Goal: Navigation & Orientation: Find specific page/section

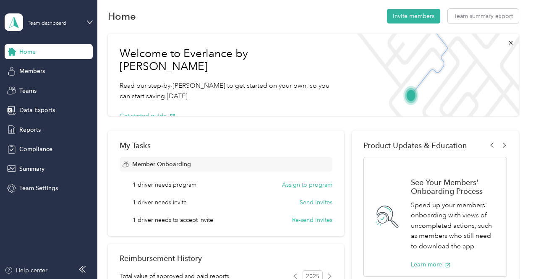
scroll to position [8, 0]
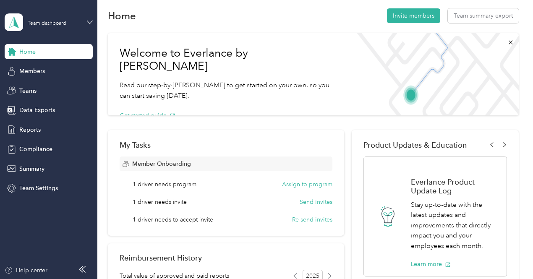
click at [88, 22] on icon at bounding box center [90, 22] width 6 height 6
click at [60, 89] on div "Personal dashboard" at bounding box center [140, 88] width 260 height 15
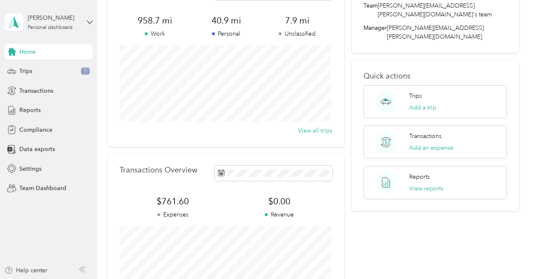
scroll to position [64, 0]
click at [77, 73] on div "Trips 1" at bounding box center [49, 71] width 88 height 15
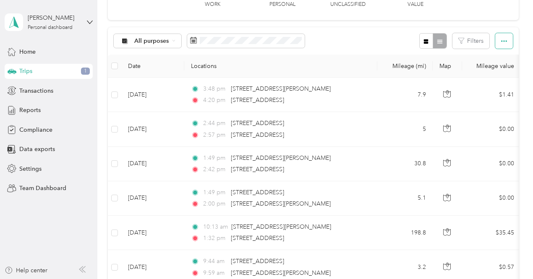
click at [510, 43] on button "button" at bounding box center [505, 41] width 18 height 16
click at [328, 36] on div "All purposes Filters" at bounding box center [313, 40] width 411 height 27
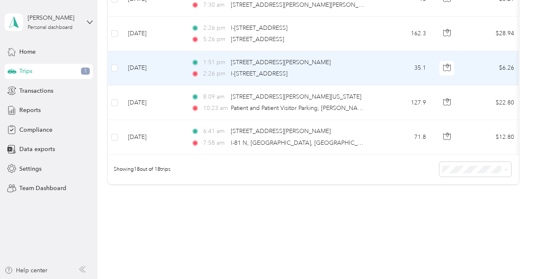
scroll to position [633, 0]
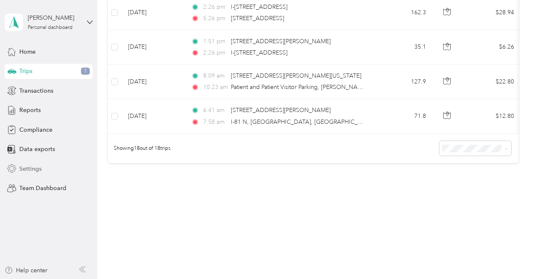
click at [21, 172] on span "Settings" at bounding box center [30, 169] width 22 height 9
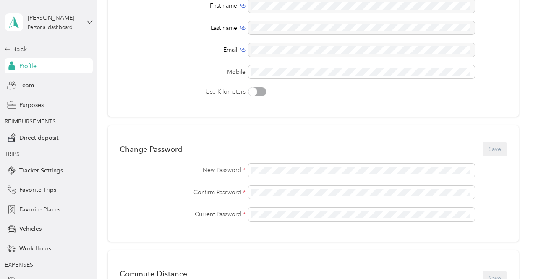
scroll to position [519, 0]
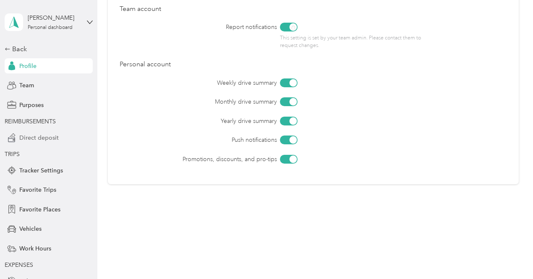
click at [34, 136] on span "Direct deposit" at bounding box center [38, 138] width 39 height 9
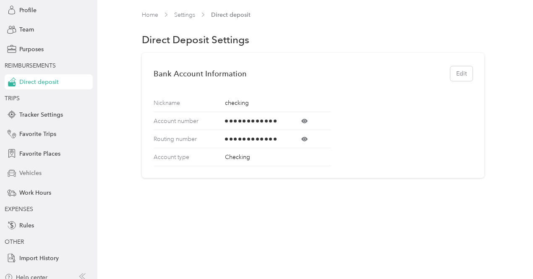
scroll to position [63, 0]
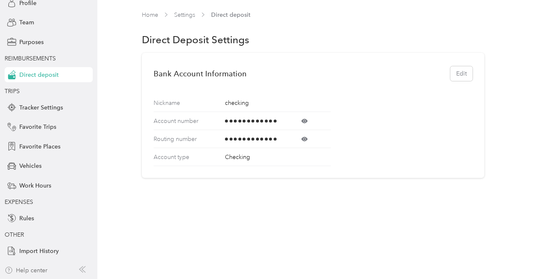
click at [25, 273] on div "Help center" at bounding box center [26, 270] width 43 height 9
click at [28, 221] on span "Rules" at bounding box center [26, 218] width 15 height 9
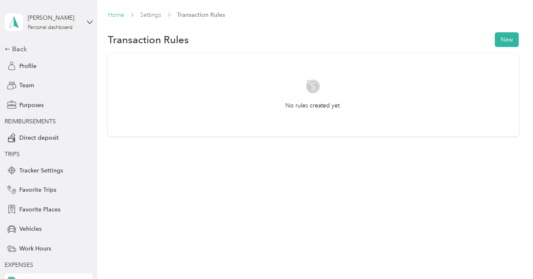
click at [117, 16] on link "Home" at bounding box center [116, 14] width 16 height 7
